Goal: Transaction & Acquisition: Purchase product/service

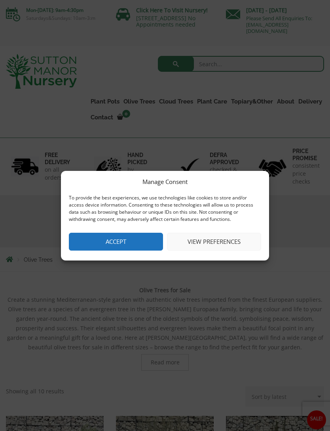
click at [145, 247] on button "Accept" at bounding box center [116, 241] width 94 height 18
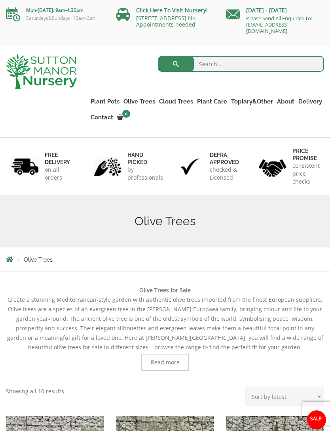
click at [0, 0] on ul "Ilex Crenata Cloud Trees Castlewellan Ligustrum Pom Poms" at bounding box center [0, 0] width 0 height 0
click at [0, 0] on link "Ilex Crenata Cloud Trees" at bounding box center [0, 0] width 0 height 0
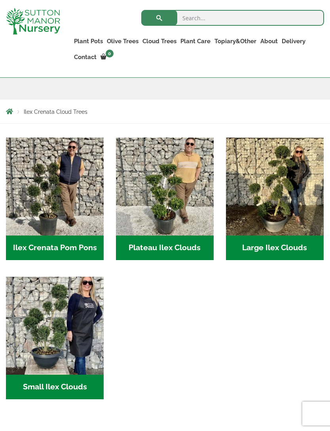
scroll to position [133, 0]
click at [303, 250] on h2 "Large Ilex Clouds (46)" at bounding box center [275, 248] width 98 height 25
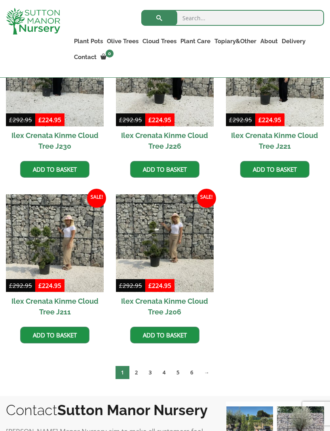
scroll to position [438, 0]
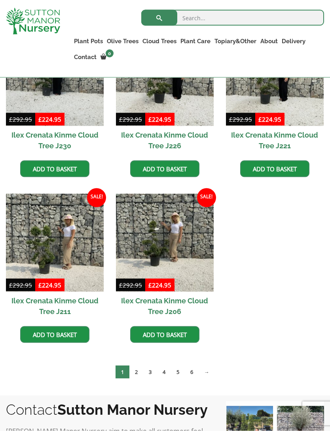
click at [138, 372] on link "2" at bounding box center [137, 371] width 14 height 13
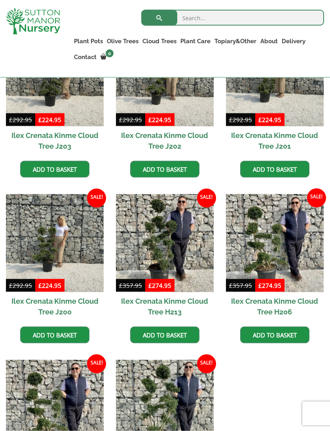
scroll to position [438, 0]
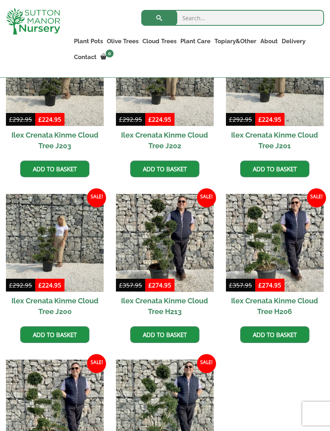
click at [176, 242] on img at bounding box center [165, 243] width 98 height 98
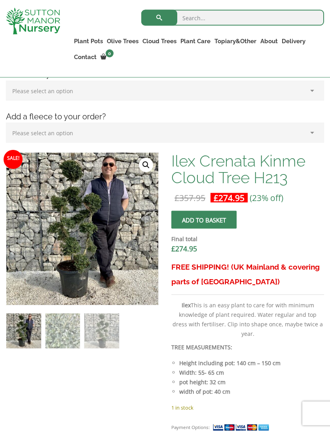
scroll to position [193, 0]
click at [90, 245] on img at bounding box center [204, 350] width 396 height 396
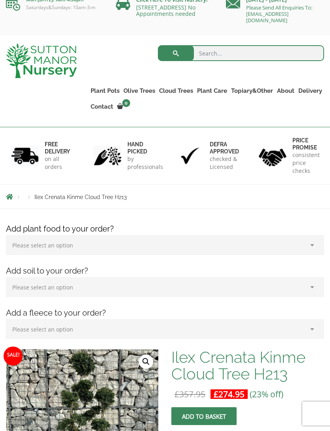
scroll to position [0, 0]
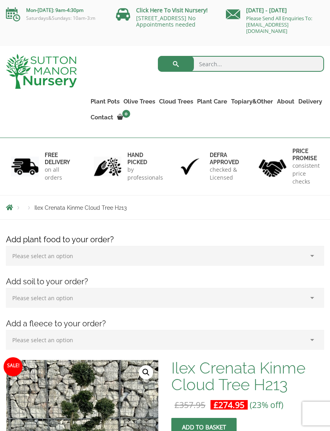
click at [0, 0] on link "Castlewellan" at bounding box center [0, 0] width 0 height 0
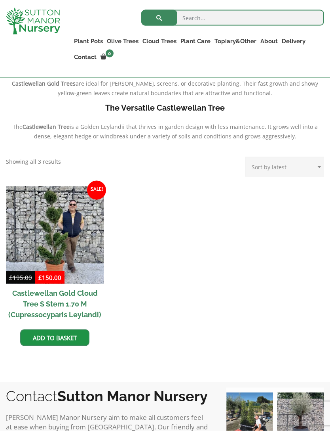
scroll to position [256, 0]
click at [72, 250] on img at bounding box center [55, 235] width 98 height 98
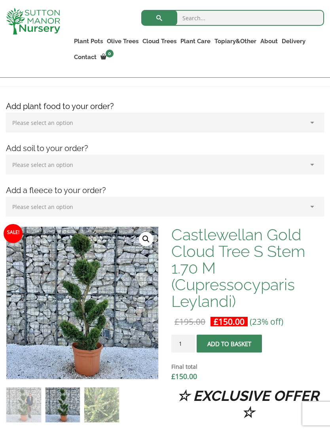
scroll to position [120, 0]
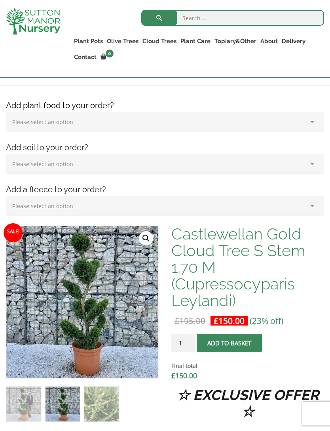
click at [182, 342] on input "1" at bounding box center [184, 342] width 24 height 18
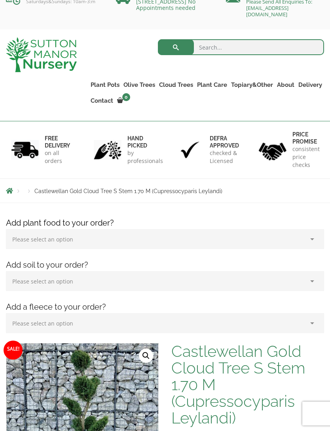
scroll to position [0, 0]
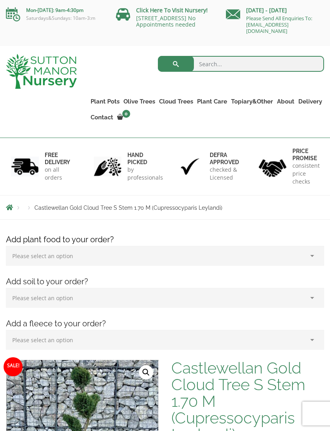
click at [0, 0] on link "Ligustrum Pom Poms" at bounding box center [0, 0] width 0 height 0
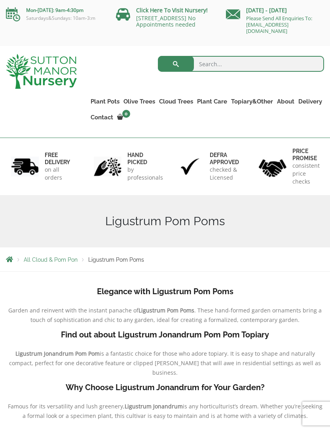
click at [0, 0] on link "Ilex Crenata Cloud Trees" at bounding box center [0, 0] width 0 height 0
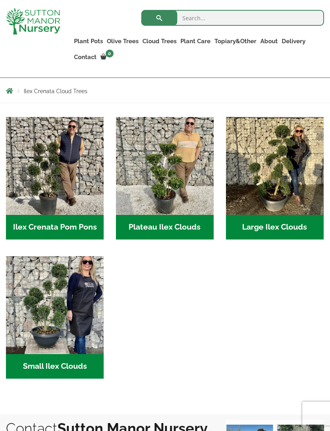
scroll to position [143, 0]
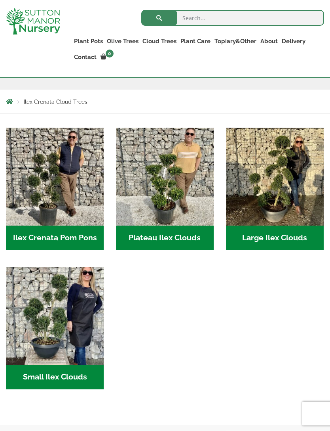
click at [286, 241] on h2 "Large Ilex Clouds (46)" at bounding box center [275, 237] width 98 height 25
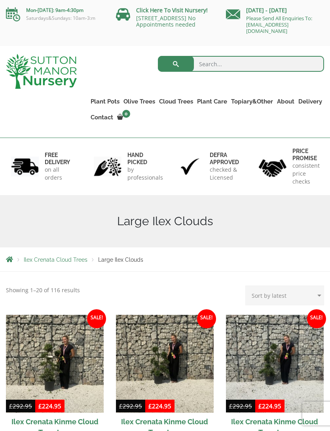
click at [321, 295] on select "Sort by popularity Sort by latest Sort by price: low to high Sort by price: hig…" at bounding box center [285, 295] width 79 height 20
select select "price-desc"
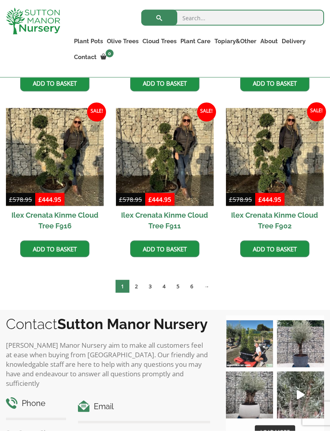
scroll to position [553, 0]
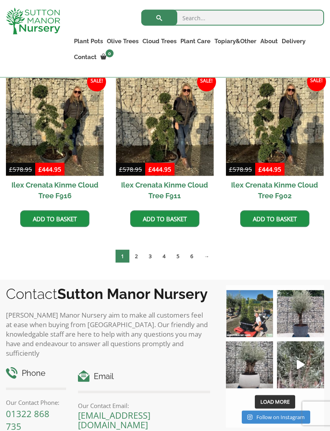
click at [140, 256] on link "2" at bounding box center [137, 256] width 14 height 13
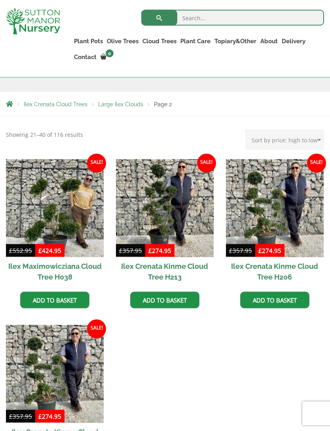
scroll to position [141, 0]
click at [167, 219] on img at bounding box center [165, 208] width 98 height 98
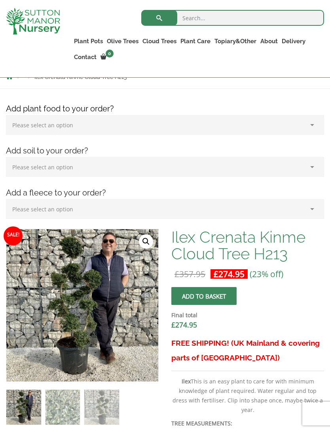
scroll to position [115, 0]
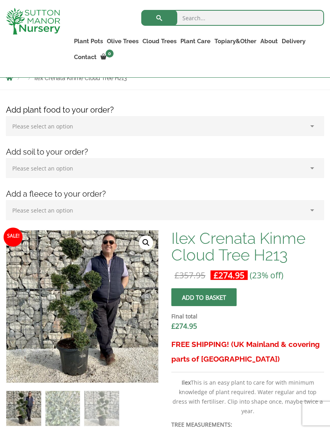
click at [98, 310] on img at bounding box center [204, 428] width 396 height 396
click at [149, 244] on link "🔍" at bounding box center [146, 242] width 14 height 14
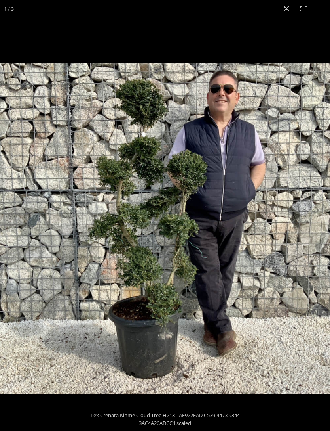
click at [286, 13] on button "Close (Esc)" at bounding box center [286, 8] width 17 height 17
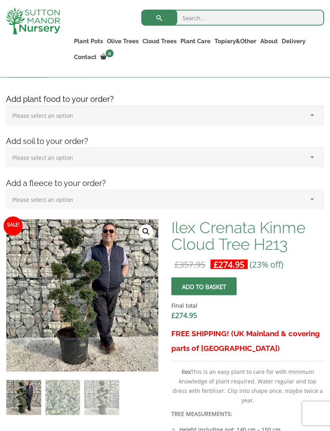
scroll to position [0, 0]
